Goal: Task Accomplishment & Management: Use online tool/utility

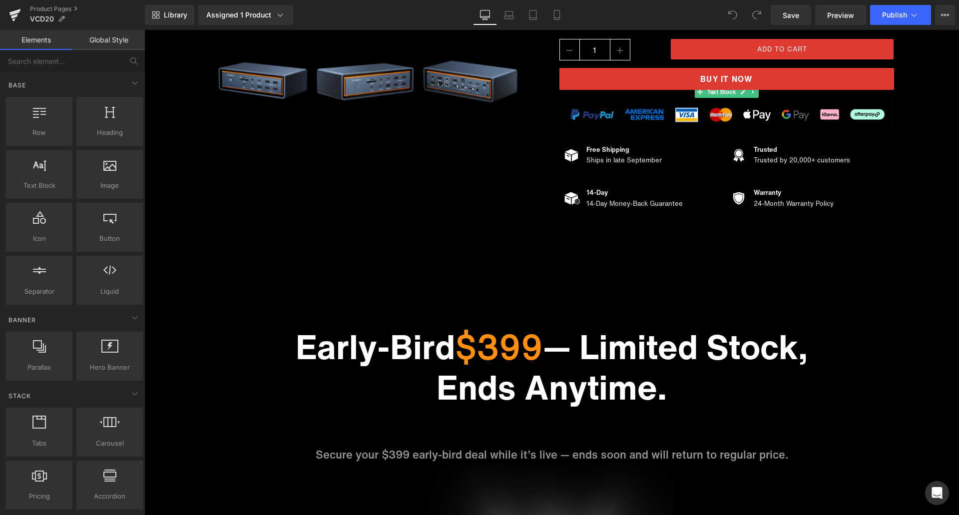
scroll to position [150, 0]
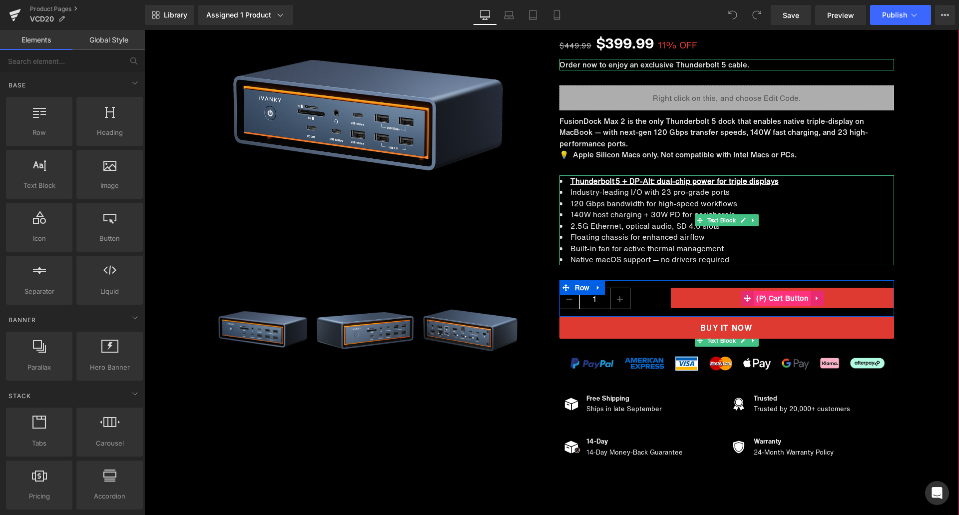
click at [767, 299] on span "(P) Cart Button" at bounding box center [782, 298] width 57 height 15
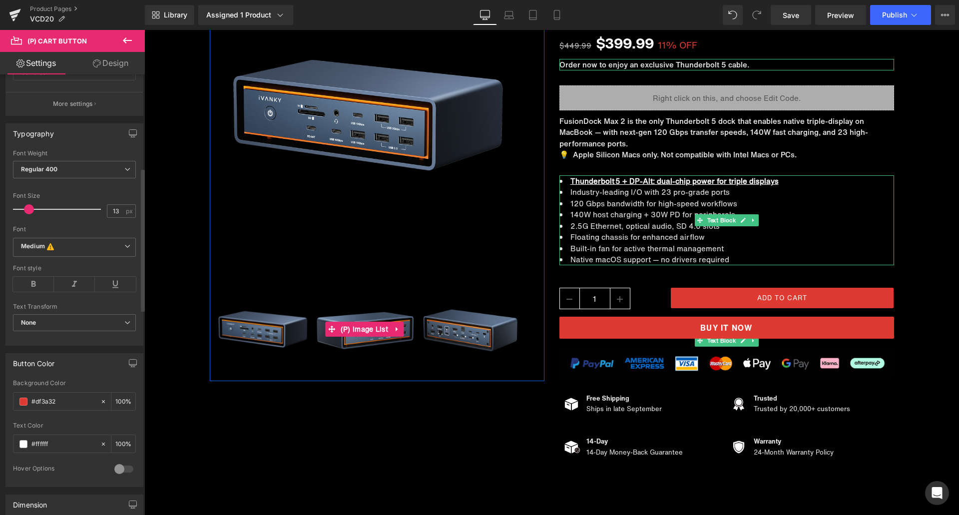
scroll to position [300, 0]
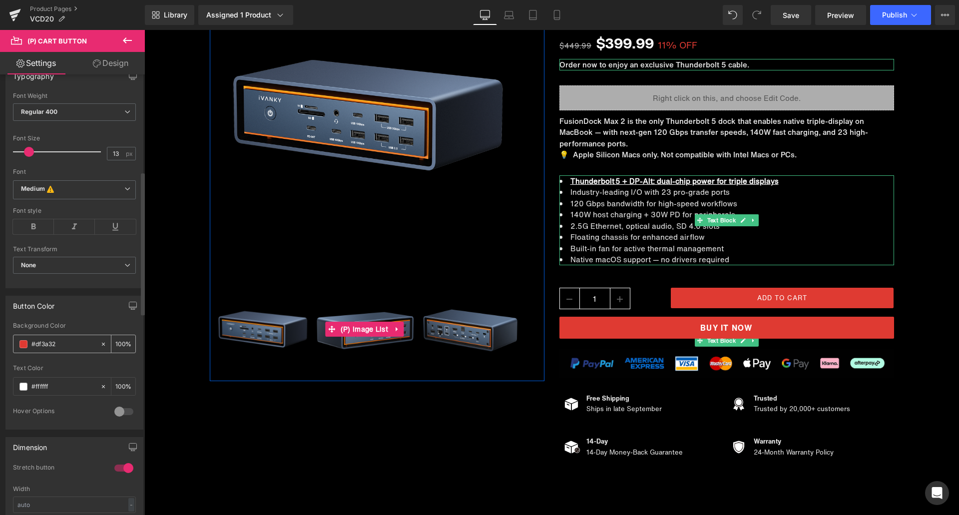
click at [67, 341] on input "#df3a32" at bounding box center [63, 344] width 64 height 11
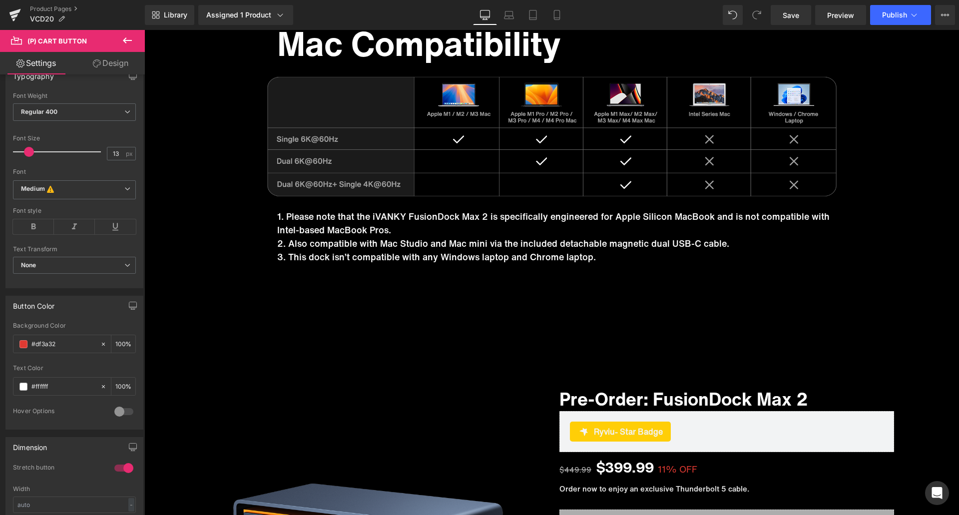
scroll to position [9238, 0]
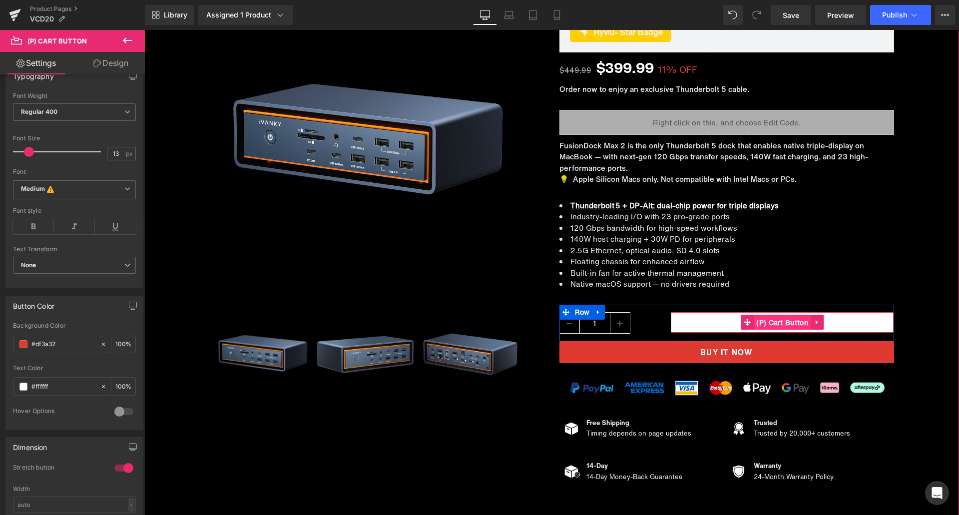
click at [758, 323] on span "(P) Cart Button" at bounding box center [782, 322] width 57 height 15
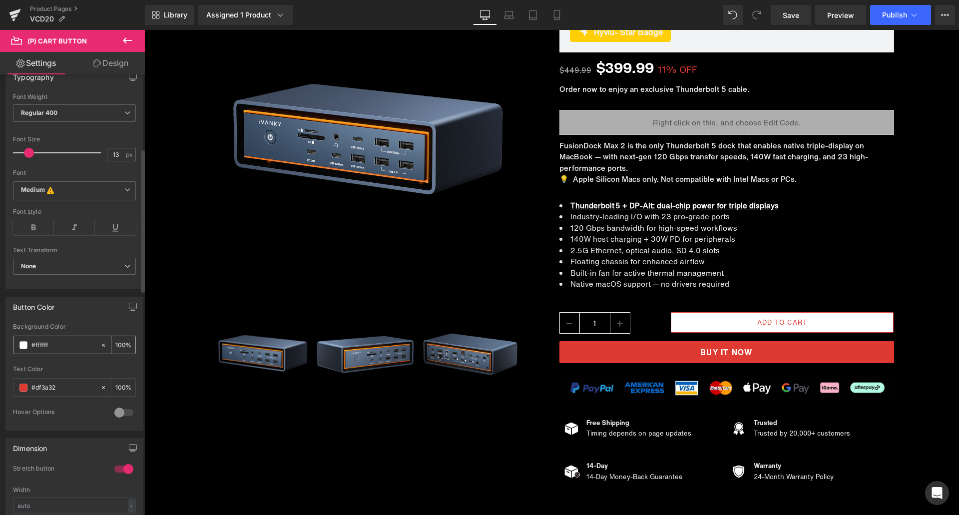
scroll to position [300, 0]
click at [55, 344] on input "#ffffff" at bounding box center [63, 344] width 64 height 11
paste input "df3a32"
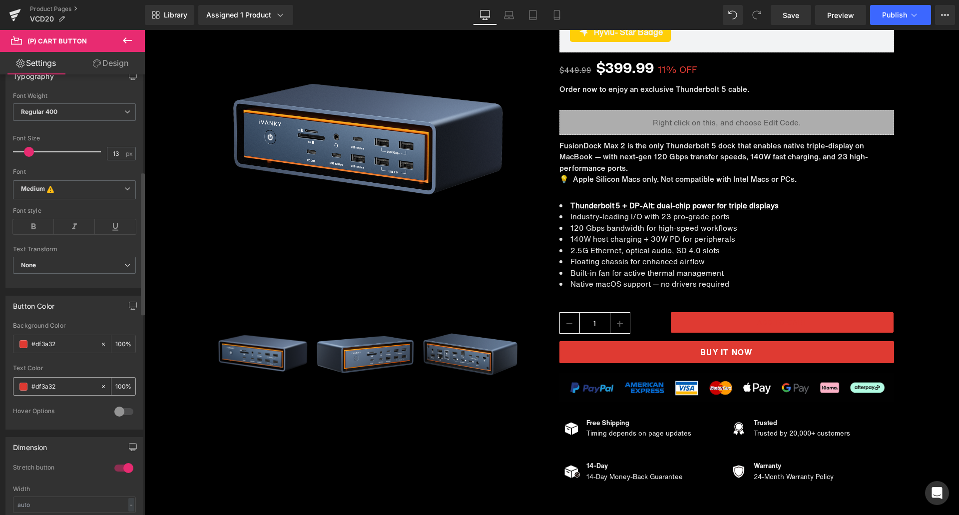
type input "#df3a32"
click at [55, 382] on input "#df3a32" at bounding box center [63, 386] width 64 height 11
click at [24, 384] on span at bounding box center [23, 386] width 8 height 8
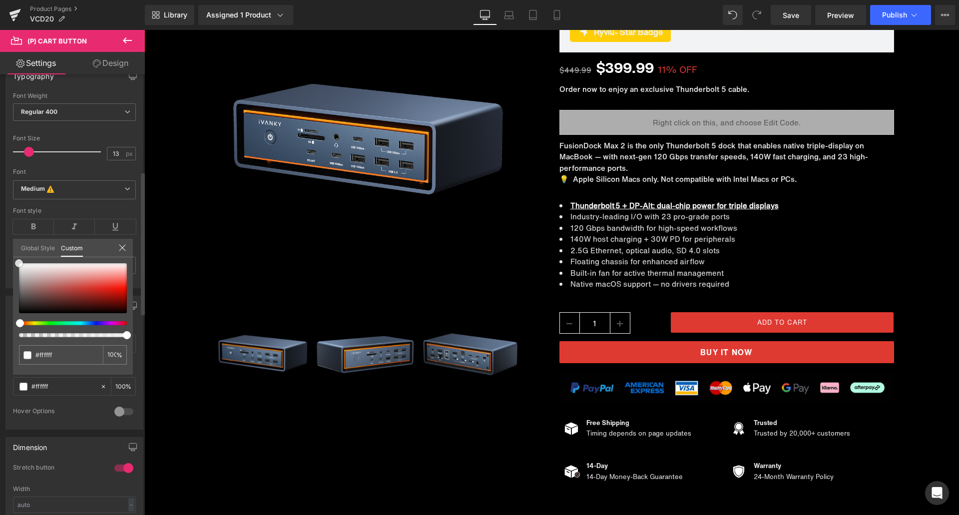
drag, startPoint x: 97, startPoint y: 287, endPoint x: 12, endPoint y: 258, distance: 89.2
click at [12, 288] on div "Button Color rgba(255, 255, 255, 1) Background Color #df3a32 100 % rgb(223, 58,…" at bounding box center [74, 358] width 149 height 141
click at [557, 15] on icon at bounding box center [557, 15] width 10 height 10
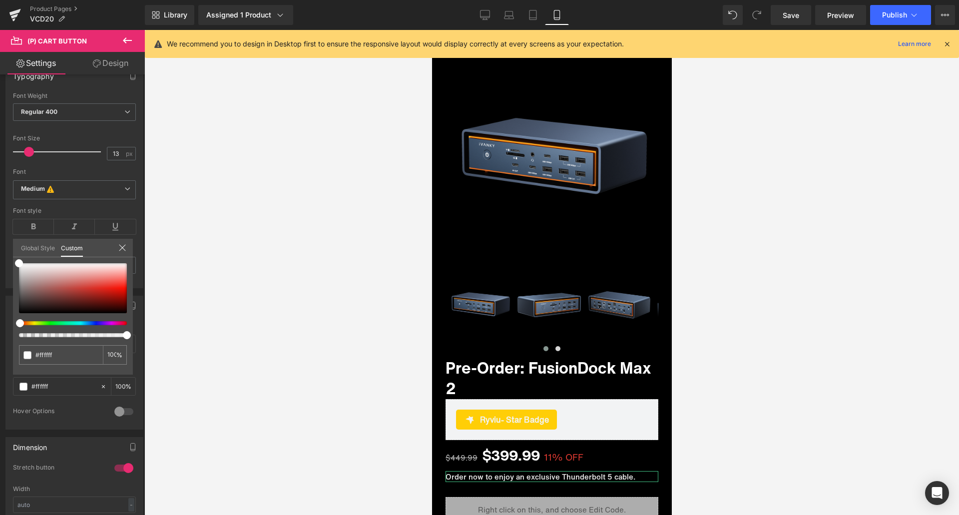
scroll to position [0, 0]
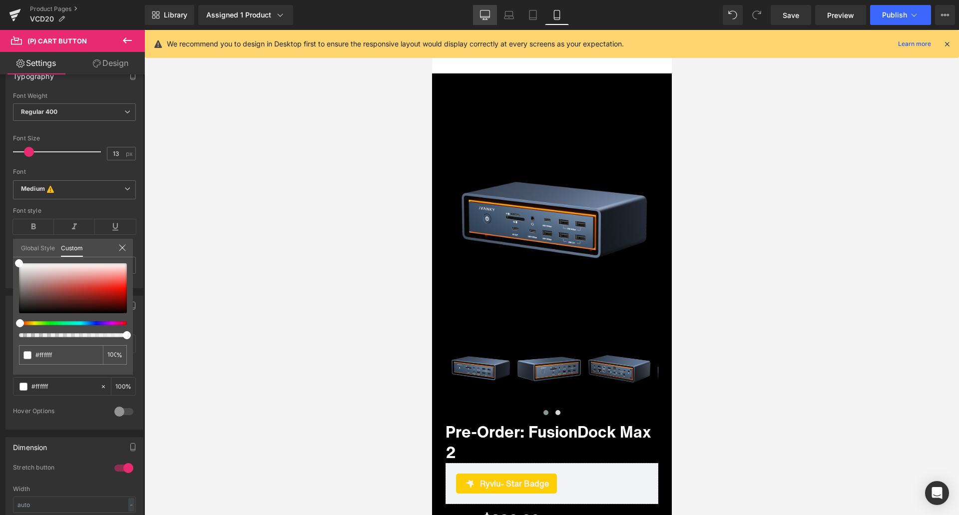
click at [483, 14] on icon at bounding box center [485, 15] width 10 height 10
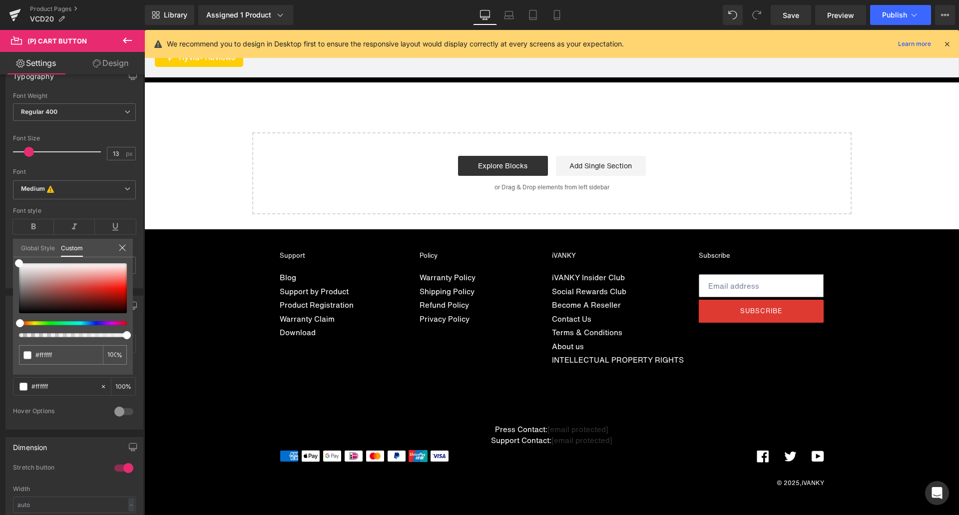
scroll to position [7660, 0]
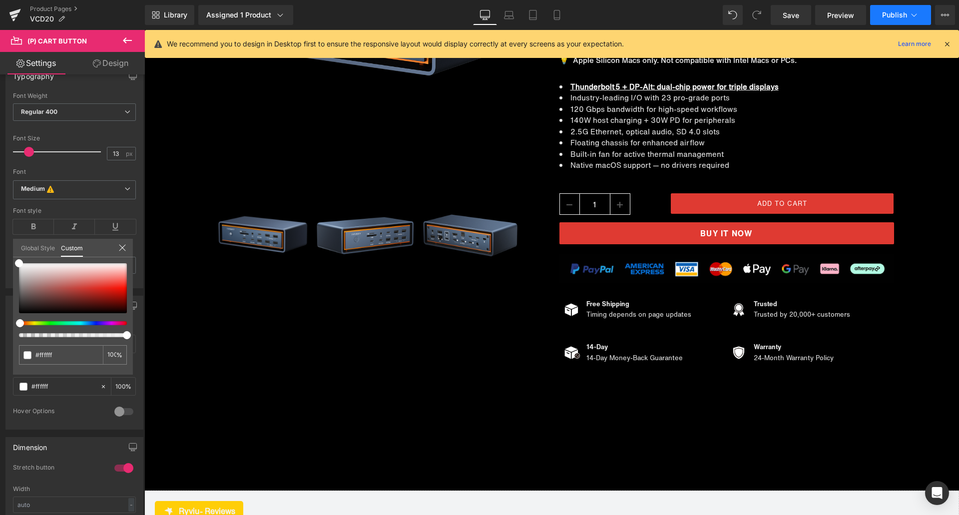
click at [891, 11] on span "Publish" at bounding box center [894, 15] width 25 height 8
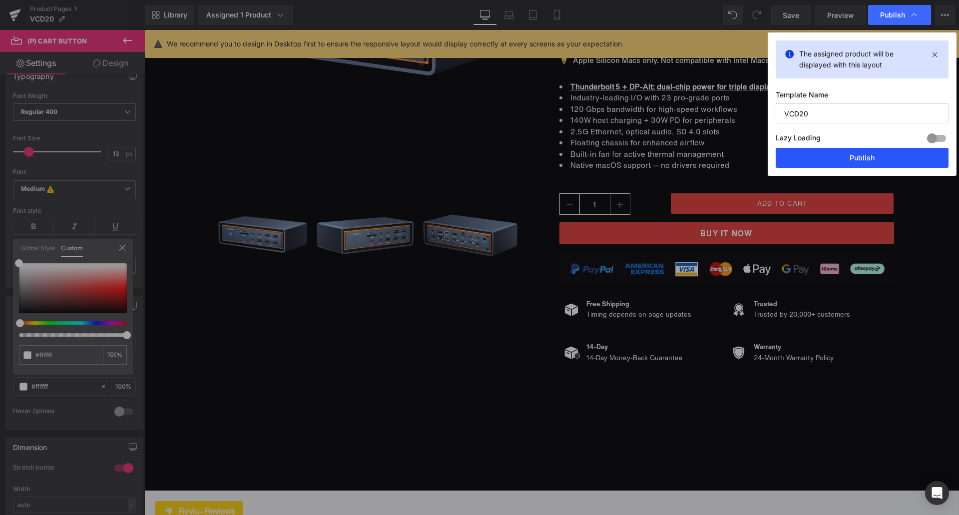
click at [854, 152] on button "Publish" at bounding box center [861, 158] width 173 height 20
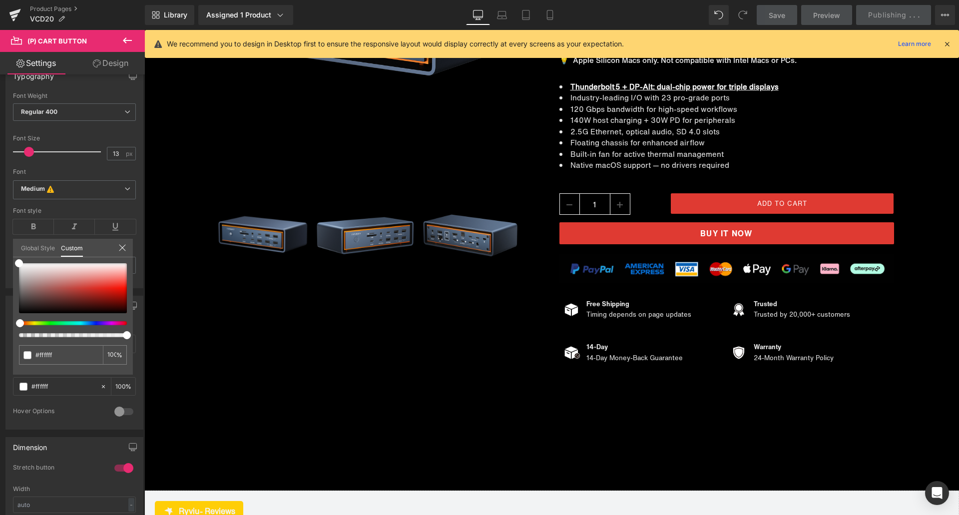
click at [947, 45] on icon at bounding box center [946, 43] width 9 height 9
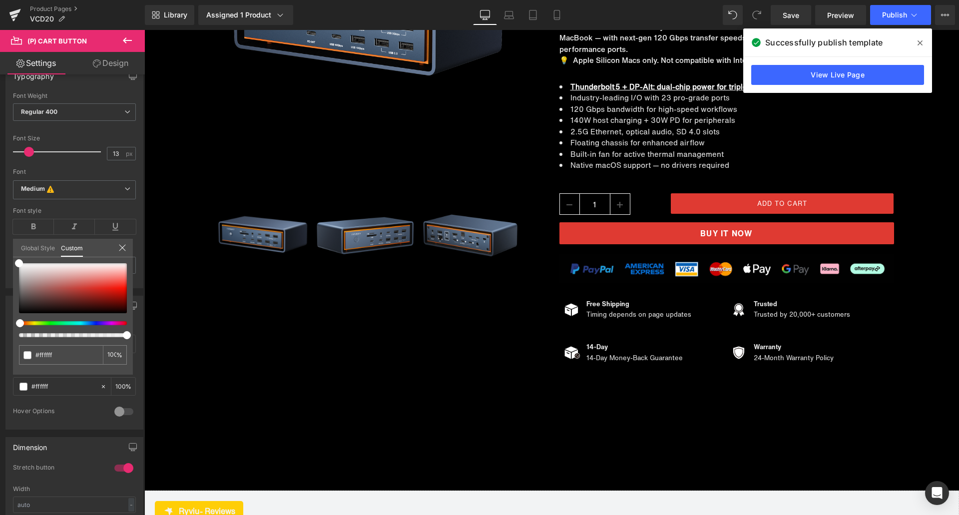
drag, startPoint x: 923, startPoint y: 40, endPoint x: 478, endPoint y: 22, distance: 445.3
click at [923, 40] on span at bounding box center [920, 43] width 16 height 16
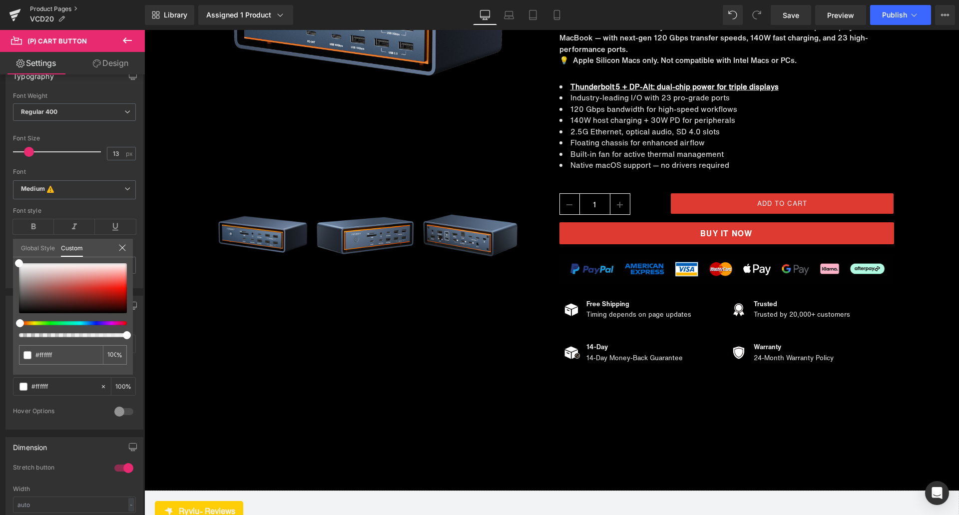
click at [52, 9] on link "Product Pages" at bounding box center [87, 9] width 115 height 8
